Goal: Task Accomplishment & Management: Complete application form

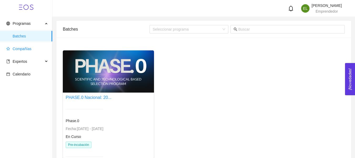
click at [27, 52] on span "Compañías" at bounding box center [27, 48] width 42 height 11
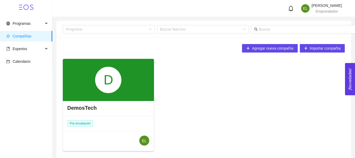
click at [78, 88] on div "D" at bounding box center [108, 80] width 91 height 42
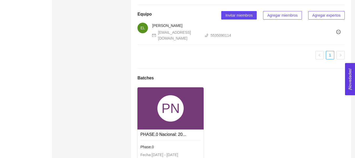
click at [175, 121] on div "PN" at bounding box center [171, 108] width 26 height 26
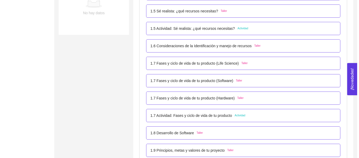
scroll to position [219, 0]
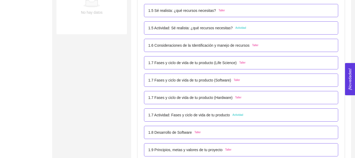
click at [210, 28] on p "1.5 Actividad: Sé realista: ¿qué recursos necesitas?" at bounding box center [190, 28] width 84 height 6
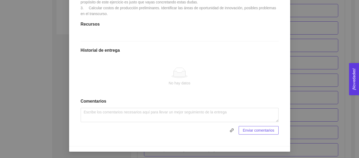
scroll to position [174, 0]
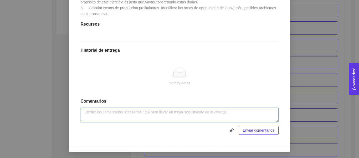
click at [167, 112] on textarea at bounding box center [180, 115] width 198 height 14
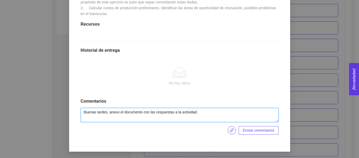
type textarea "Buenas tardes, anexo el documento con las respuestas a la actividad."
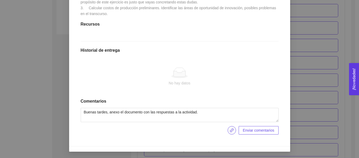
click at [232, 133] on button "button" at bounding box center [232, 130] width 8 height 8
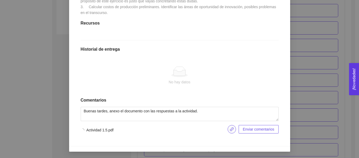
scroll to position [176, 0]
click at [250, 128] on span "Enviar entregables" at bounding box center [259, 129] width 31 height 6
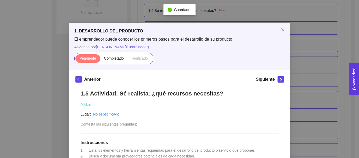
scroll to position [0, 0]
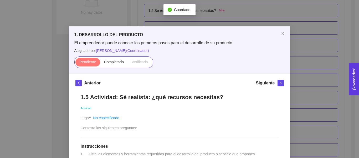
click at [312, 71] on div "1. DESARROLLO DEL PRODUCTO El emprendedor puede conocer los primeros pasos para…" at bounding box center [179, 79] width 359 height 158
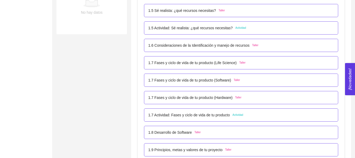
click at [225, 112] on p "1.7 Actividad: Fases y ciclo de vida de tu producto" at bounding box center [189, 115] width 82 height 6
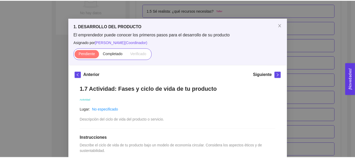
scroll to position [8, 0]
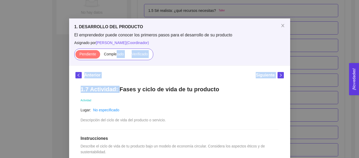
drag, startPoint x: 114, startPoint y: 57, endPoint x: 115, endPoint y: 85, distance: 28.2
click at [300, 48] on div "1. DESARROLLO DEL PRODUCTO El emprendedor puede conocer los primeros pasos para…" at bounding box center [179, 79] width 359 height 158
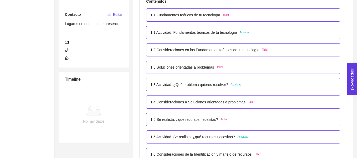
scroll to position [109, 0]
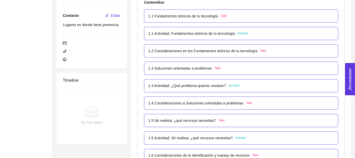
click at [225, 54] on div "1.2 Consideraciones en los Fundamentos teóricos de tu tecnología Taller" at bounding box center [241, 50] width 194 height 13
click at [182, 51] on p "1.2 Consideraciones en los Fundamentos teóricos de tu tecnología" at bounding box center [202, 51] width 109 height 6
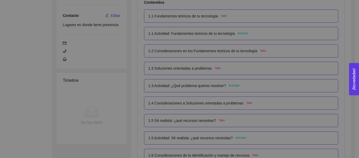
scroll to position [0, 0]
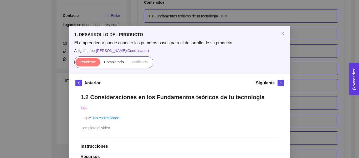
click at [307, 43] on div "1. DESARROLLO DEL PRODUCTO El emprendedor puede conocer los primeros pasos para…" at bounding box center [179, 79] width 359 height 158
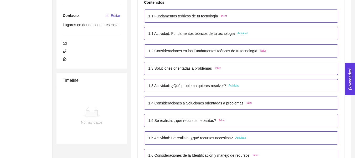
click at [223, 34] on p "1.1 Actividad: Fundamentos teóricos de tu tecnología" at bounding box center [191, 34] width 87 height 6
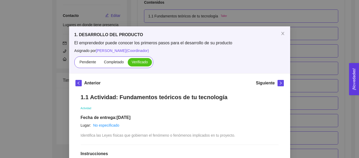
click at [302, 43] on div "1. DESARROLLO DEL PRODUCTO El emprendedor puede conocer los primeros pasos para…" at bounding box center [179, 79] width 359 height 158
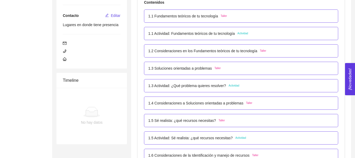
click at [229, 54] on div "1.2 Consideraciones en los Fundamentos teóricos de tu tecnología Taller" at bounding box center [241, 50] width 194 height 13
click at [222, 52] on p "1.2 Consideraciones en los Fundamentos teóricos de tu tecnología" at bounding box center [202, 51] width 109 height 6
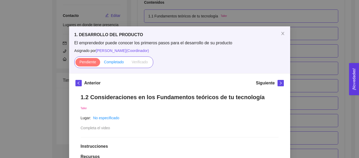
click at [104, 61] on span "Completado" at bounding box center [114, 62] width 20 height 4
click at [100, 63] on input "Completado" at bounding box center [100, 63] width 0 height 0
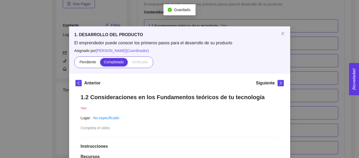
scroll to position [109, 0]
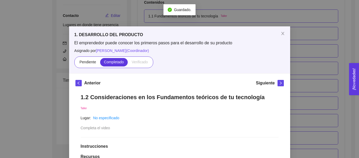
click at [314, 72] on div "1. DESARROLLO DEL PRODUCTO El emprendedor puede conocer los primeros pasos para…" at bounding box center [179, 79] width 359 height 158
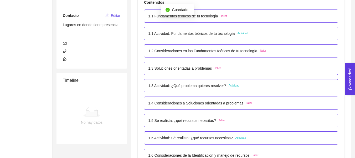
click at [251, 64] on div "1.3 Soluciones orientadas a problemas Taller" at bounding box center [241, 68] width 194 height 13
click at [198, 62] on div "1.3 Soluciones orientadas a problemas Taller" at bounding box center [241, 68] width 194 height 13
click at [194, 67] on p "1.3 Soluciones orientadas a problemas" at bounding box center [180, 68] width 64 height 6
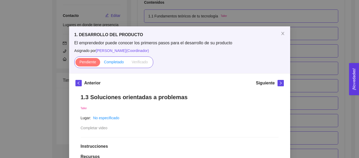
click at [117, 62] on span "Completado" at bounding box center [114, 62] width 20 height 4
click at [100, 63] on input "Completado" at bounding box center [100, 63] width 0 height 0
click at [338, 67] on div "1. DESARROLLO DEL PRODUCTO El emprendedor puede conocer los primeros pasos para…" at bounding box center [179, 79] width 359 height 158
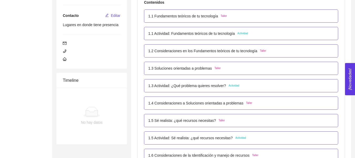
click at [245, 87] on div "1.3 Actividad: ¿Qué problema quieres resolver? Actividad" at bounding box center [241, 86] width 186 height 6
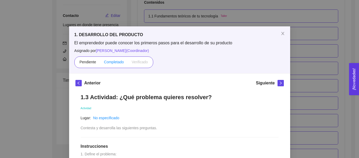
click at [118, 61] on span "Completado" at bounding box center [114, 62] width 20 height 4
click at [100, 63] on input "Completado" at bounding box center [100, 63] width 0 height 0
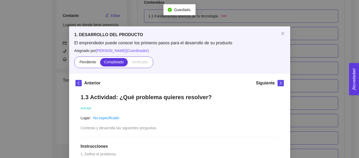
click at [299, 74] on div "1. DESARROLLO DEL PRODUCTO El emprendedor puede conocer los primeros pasos para…" at bounding box center [179, 79] width 359 height 158
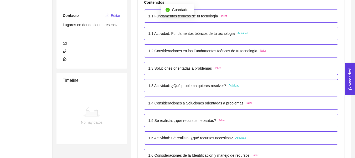
click at [239, 105] on p "1.4 Consideraciones a Soluciones orientadas a problemas" at bounding box center [195, 103] width 95 height 6
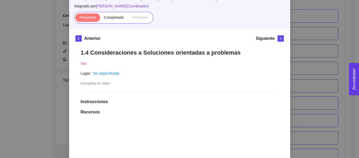
scroll to position [44, 0]
click at [113, 20] on label "Completado" at bounding box center [114, 18] width 28 height 8
click at [100, 19] on input "Completado" at bounding box center [100, 19] width 0 height 0
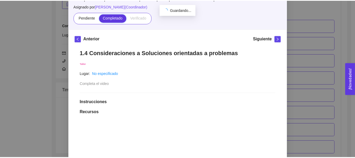
scroll to position [109, 0]
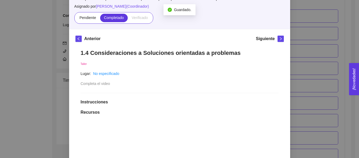
click at [313, 86] on div "1. DESARROLLO DEL PRODUCTO El emprendedor puede conocer los primeros pasos para…" at bounding box center [179, 79] width 359 height 158
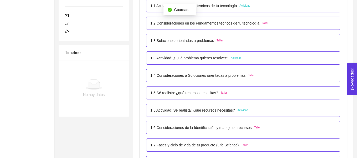
scroll to position [137, 0]
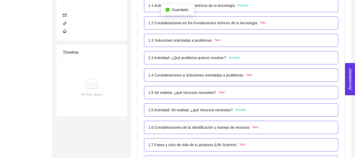
click at [282, 96] on div "1.5 Sé realista: ¿qué recursos necesitas? Taller" at bounding box center [241, 92] width 194 height 13
click at [203, 92] on p "1.5 Sé realista: ¿qué recursos necesitas?" at bounding box center [182, 92] width 68 height 6
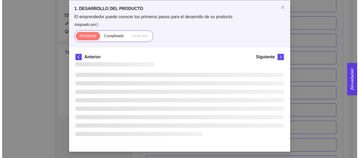
scroll to position [0, 0]
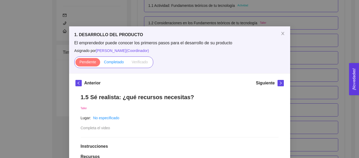
click at [113, 63] on span "Completado" at bounding box center [114, 62] width 20 height 4
click at [100, 63] on input "Completado" at bounding box center [100, 63] width 0 height 0
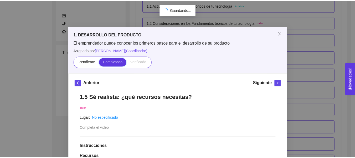
scroll to position [99, 0]
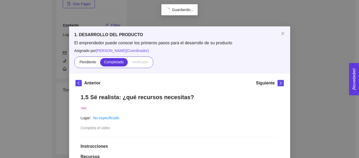
click at [312, 76] on div "1. DESARROLLO DEL PRODUCTO El emprendedor puede conocer los primeros pasos para…" at bounding box center [179, 79] width 359 height 158
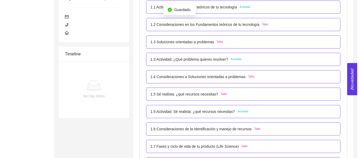
scroll to position [136, 0]
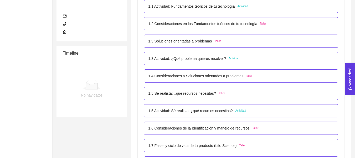
drag, startPoint x: 246, startPoint y: 107, endPoint x: 202, endPoint y: 114, distance: 44.2
click at [202, 114] on div "1.5 Actividad: Sé realista: ¿qué recursos necesitas? Actividad" at bounding box center [241, 110] width 194 height 13
drag, startPoint x: 202, startPoint y: 114, endPoint x: 181, endPoint y: 113, distance: 20.8
click at [181, 113] on p "1.5 Actividad: Sé realista: ¿qué recursos necesitas?" at bounding box center [190, 111] width 84 height 6
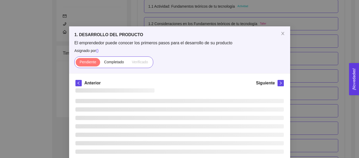
click at [181, 113] on ul at bounding box center [180, 130] width 209 height 63
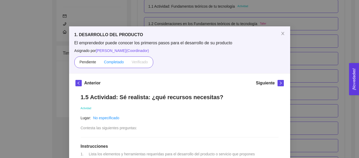
click at [117, 61] on span "Completado" at bounding box center [114, 62] width 20 height 4
click at [100, 63] on input "Completado" at bounding box center [100, 63] width 0 height 0
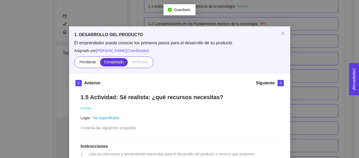
click at [323, 78] on div "1. DESARROLLO DEL PRODUCTO El emprendedor puede conocer los primeros pasos para…" at bounding box center [179, 79] width 359 height 158
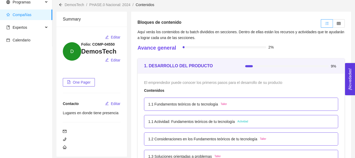
scroll to position [22, 0]
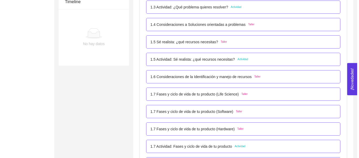
scroll to position [188, 0]
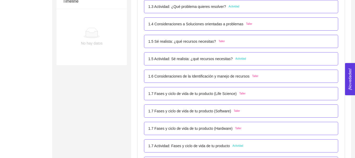
click at [206, 123] on div "1.7 Fases y ciclo de vida de tu producto (Hardware) Taller" at bounding box center [241, 128] width 194 height 13
drag, startPoint x: 201, startPoint y: 129, endPoint x: 198, endPoint y: 133, distance: 5.0
click at [198, 133] on div "1.7 Fases y ciclo de vida de tu producto (Hardware) Taller" at bounding box center [241, 128] width 194 height 13
click at [199, 129] on p "1.7 Fases y ciclo de vida de tu producto (Hardware)" at bounding box center [190, 128] width 84 height 6
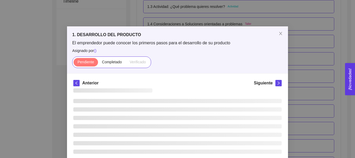
click at [199, 129] on ul at bounding box center [177, 130] width 209 height 63
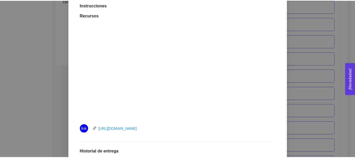
scroll to position [141, 0]
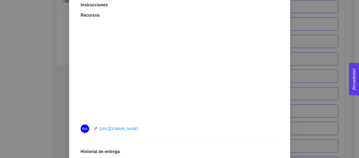
click at [327, 91] on div "1. DESARROLLO DEL PRODUCTO El emprendedor puede conocer los primeros pasos para…" at bounding box center [179, 79] width 359 height 158
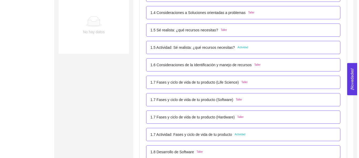
scroll to position [200, 0]
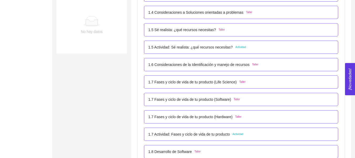
click at [281, 136] on div "1.7 Actividad: Fases y ciclo de vida de tu producto Actividad" at bounding box center [241, 134] width 186 height 6
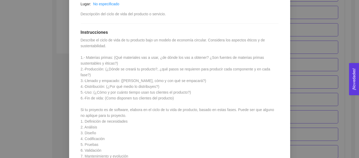
scroll to position [0, 0]
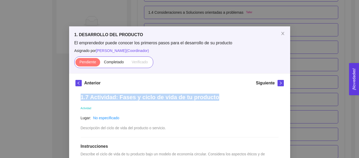
drag, startPoint x: 215, startPoint y: 97, endPoint x: 74, endPoint y: 96, distance: 140.8
copy h1 "1.7 Actividad: Fases y ciclo de vida de tu producto"
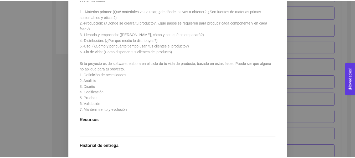
scroll to position [160, 0]
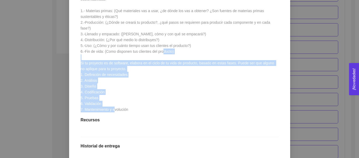
drag, startPoint x: 78, startPoint y: 57, endPoint x: 136, endPoint y: 106, distance: 75.8
click at [136, 106] on div "1.7 Actividad: Fases y ciclo de vida de tu producto Actividad Lugar: No especif…" at bounding box center [180, 81] width 209 height 307
copy span "Si tu proyecto es de software, elabora en el ciclo de tu vida de producto, basa…"
click at [320, 90] on div "1. DESARROLLO DEL PRODUCTO El emprendedor puede conocer los primeros pasos para…" at bounding box center [179, 79] width 359 height 158
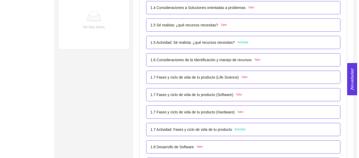
scroll to position [204, 0]
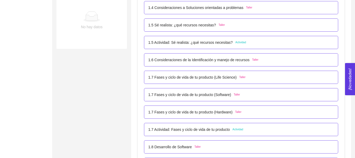
click at [237, 65] on div "1.6 Consideraciones de la Identificación y manejo de recursos Taller" at bounding box center [241, 59] width 194 height 13
click at [226, 59] on p "1.6 Consideraciones de la Identificación y manejo de recursos" at bounding box center [198, 60] width 101 height 6
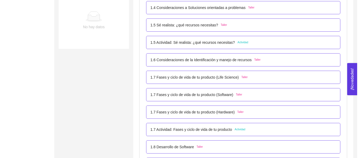
scroll to position [0, 0]
click at [0, 0] on div "1. DESARROLLO DEL PRODUCTO El emprendedor puede conocer los primeros pasos para…" at bounding box center [0, 0] width 0 height 0
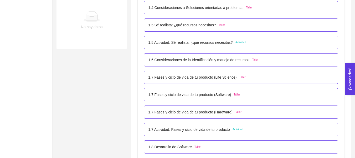
click at [226, 59] on p "1.6 Consideraciones de la Identificación y manejo de recursos" at bounding box center [198, 60] width 101 height 6
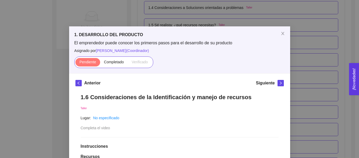
click at [337, 83] on div "1. DESARROLLO DEL PRODUCTO El emprendedor puede conocer los primeros pasos para…" at bounding box center [179, 79] width 359 height 158
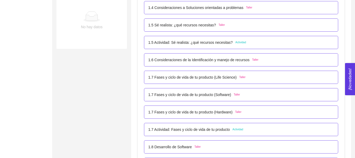
click at [215, 80] on p "1.7 Fases y ciclo de vida de tu producto (Life Science)" at bounding box center [192, 77] width 88 height 6
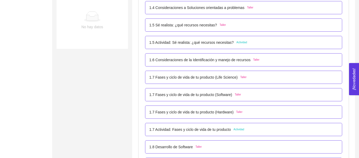
click at [0, 0] on div "Anterior Siguiente" at bounding box center [0, 0] width 0 height 0
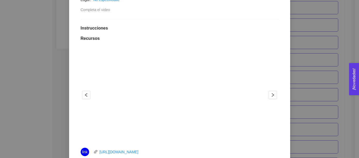
scroll to position [118, 0]
click at [303, 52] on div "1. DESARROLLO DEL PRODUCTO El emprendedor puede conocer los primeros pasos para…" at bounding box center [179, 79] width 359 height 158
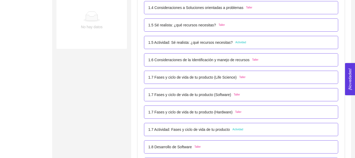
click at [228, 93] on p "1.7 Fases y ciclo de vida de tu producto (Software)" at bounding box center [189, 95] width 83 height 6
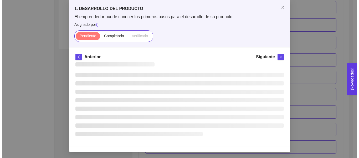
scroll to position [0, 0]
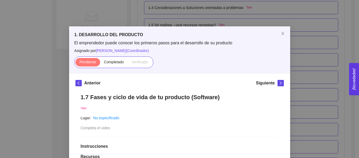
click at [306, 61] on div "1. DESARROLLO DEL PRODUCTO El emprendedor puede conocer los primeros pasos para…" at bounding box center [179, 79] width 359 height 158
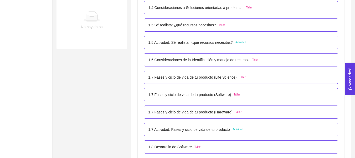
click at [251, 98] on div "1.7 Fases y ciclo de vida de tu producto (Software) Taller" at bounding box center [241, 94] width 194 height 13
click at [249, 97] on div "1.7 Fases y ciclo de vida de tu producto (Software) Taller" at bounding box center [241, 95] width 186 height 6
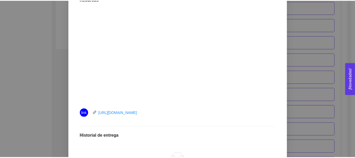
scroll to position [162, 0]
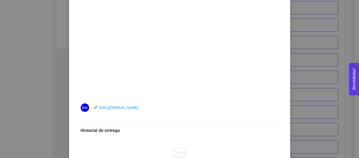
click at [306, 58] on div "1. DESARROLLO DEL PRODUCTO El emprendedor puede conocer los primeros pasos para…" at bounding box center [179, 79] width 359 height 158
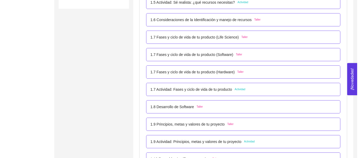
scroll to position [245, 0]
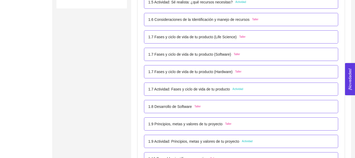
click at [242, 76] on div "1.7 Fases y ciclo de vida de tu producto (Hardware) Taller" at bounding box center [241, 71] width 194 height 13
click at [227, 72] on p "1.7 Fases y ciclo de vida de tu producto (Hardware)" at bounding box center [190, 72] width 84 height 6
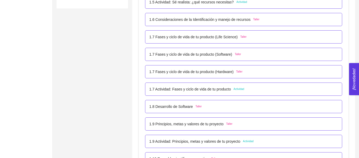
scroll to position [0, 0]
click at [0, 0] on div "1. DESARROLLO DEL PRODUCTO El emprendedor puede conocer los primeros pasos para…" at bounding box center [0, 0] width 0 height 0
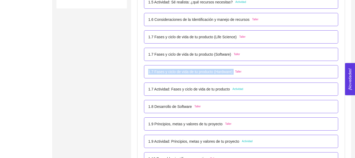
click at [227, 72] on p "1.7 Fases y ciclo de vida de tu producto (Hardware)" at bounding box center [190, 72] width 84 height 6
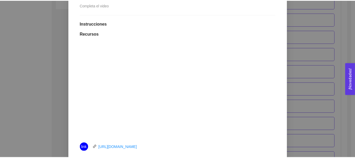
scroll to position [123, 0]
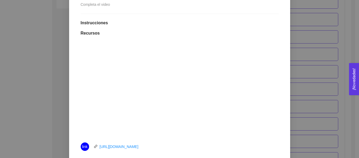
click at [313, 39] on div "1. DESARROLLO DEL PRODUCTO El emprendedor puede conocer los primeros pasos para…" at bounding box center [179, 79] width 359 height 158
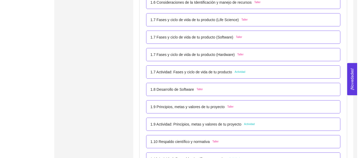
scroll to position [262, 0]
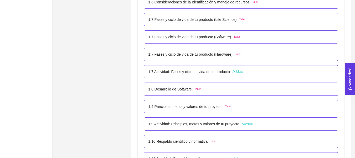
click at [221, 62] on li "1.7 Fases y ciclo de vida de tu producto (Hardware) Taller" at bounding box center [241, 54] width 194 height 17
click at [216, 66] on div "1.7 Actividad: Fases y ciclo de vida de tu producto Actividad" at bounding box center [241, 71] width 194 height 13
click at [208, 71] on p "1.7 Actividad: Fases y ciclo de vida de tu producto" at bounding box center [189, 72] width 82 height 6
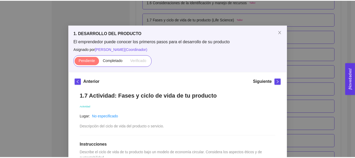
scroll to position [0, 0]
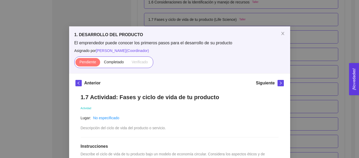
click at [299, 70] on div "1. DESARROLLO DEL PRODUCTO El emprendedor puede conocer los primeros pasos para…" at bounding box center [179, 79] width 359 height 158
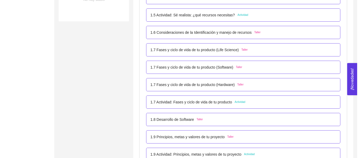
scroll to position [232, 0]
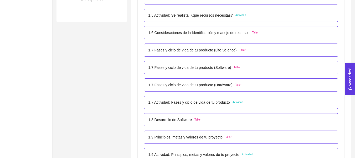
click at [237, 36] on div "1.6 Consideraciones de la Identificación y manejo de recursos Taller" at bounding box center [241, 32] width 194 height 13
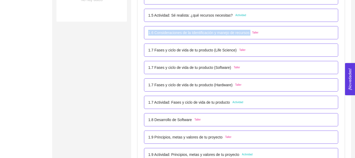
click at [248, 30] on p "1.6 Consideraciones de la Identificación y manejo de recursos" at bounding box center [198, 33] width 101 height 6
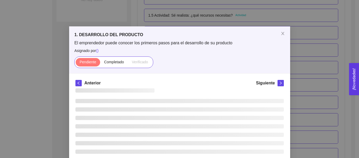
click at [248, 30] on div "1. DESARROLLO DEL PRODUCTO El emprendedor puede conocer los primeros pasos para…" at bounding box center [179, 49] width 221 height 47
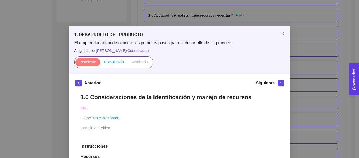
click at [109, 65] on label "Completado" at bounding box center [114, 62] width 28 height 8
click at [100, 63] on input "Completado" at bounding box center [100, 63] width 0 height 0
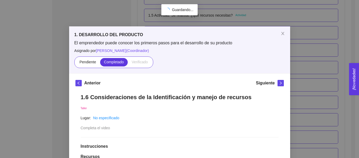
click at [305, 58] on div "1. DESARROLLO DEL PRODUCTO El emprendedor puede conocer los primeros pasos para…" at bounding box center [179, 79] width 359 height 158
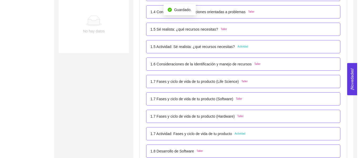
scroll to position [203, 0]
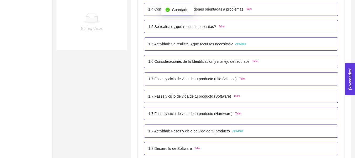
click at [238, 82] on div "1.7 Fases y ciclo de vida de tu producto (Life Science) Taller" at bounding box center [241, 78] width 194 height 13
click at [225, 80] on p "1.7 Fases y ciclo de vida de tu producto (Life Science)" at bounding box center [192, 79] width 88 height 6
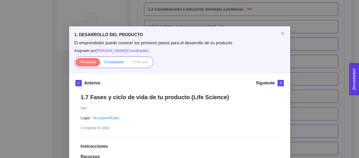
click at [119, 60] on span "Completado" at bounding box center [114, 62] width 20 height 4
click at [100, 63] on input "Completado" at bounding box center [100, 63] width 0 height 0
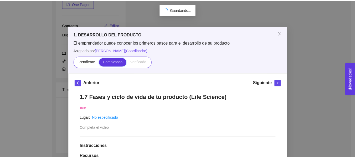
scroll to position [99, 0]
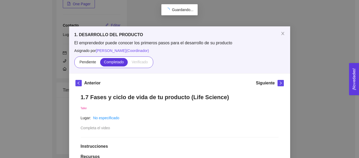
click at [323, 94] on div "1. DESARROLLO DEL PRODUCTO El emprendedor puede conocer los primeros pasos para…" at bounding box center [179, 79] width 359 height 158
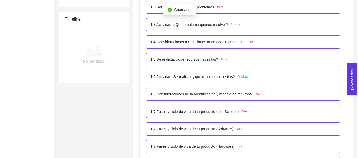
scroll to position [171, 0]
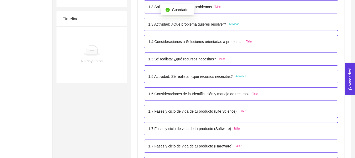
click at [213, 129] on p "1.7 Fases y ciclo de vida de tu producto (Software)" at bounding box center [189, 129] width 83 height 6
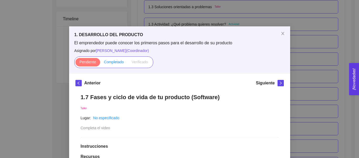
click at [119, 64] on span "Completado" at bounding box center [114, 62] width 20 height 4
click at [100, 63] on input "Completado" at bounding box center [100, 63] width 0 height 0
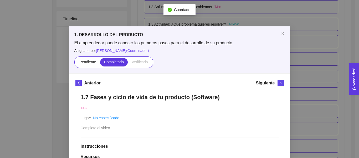
click at [305, 81] on div "1. DESARROLLO DEL PRODUCTO El emprendedor puede conocer los primeros pasos para…" at bounding box center [179, 79] width 359 height 158
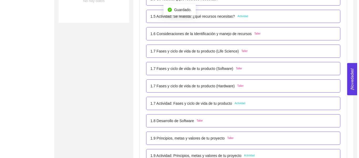
scroll to position [231, 0]
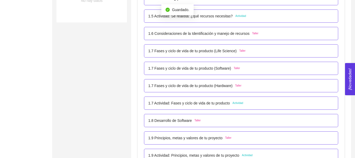
click at [213, 86] on p "1.7 Fases y ciclo de vida de tu producto (Hardware)" at bounding box center [190, 86] width 84 height 6
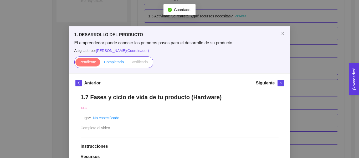
click at [111, 62] on span "Completado" at bounding box center [114, 62] width 20 height 4
click at [100, 63] on input "Completado" at bounding box center [100, 63] width 0 height 0
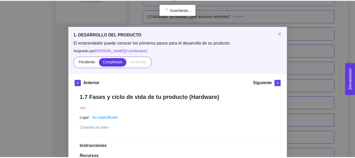
scroll to position [99, 0]
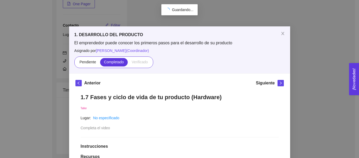
click at [318, 84] on div "1. DESARROLLO DEL PRODUCTO El emprendedor puede conocer los primeros pasos para…" at bounding box center [179, 79] width 359 height 158
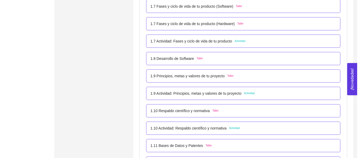
scroll to position [293, 0]
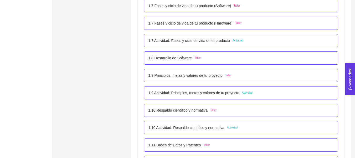
click at [225, 59] on div "1.8 Desarrollo de Software Taller" at bounding box center [241, 58] width 186 height 6
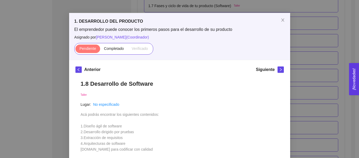
scroll to position [0, 0]
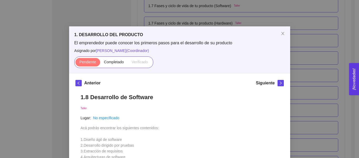
click at [331, 89] on div "1. DESARROLLO DEL PRODUCTO El emprendedor puede conocer los primeros pasos para…" at bounding box center [179, 79] width 359 height 158
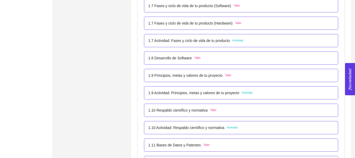
click at [301, 79] on div "1.9 Principios, metas y valores de tu proyecto Taller" at bounding box center [241, 75] width 194 height 13
click at [302, 80] on div "1.9 Principios, metas y valores de tu proyecto Taller" at bounding box center [241, 75] width 194 height 13
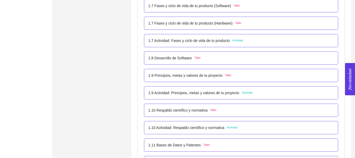
click at [287, 77] on div "1.9 Principios, metas y valores de tu proyecto Taller" at bounding box center [241, 75] width 186 height 6
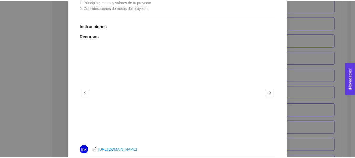
scroll to position [145, 0]
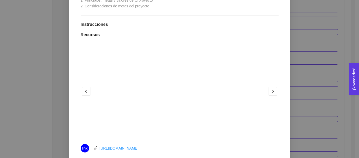
click at [310, 65] on div "1. DESARROLLO DEL PRODUCTO El emprendedor puede conocer los primeros pasos para…" at bounding box center [179, 79] width 359 height 158
